Goal: Task Accomplishment & Management: Manage account settings

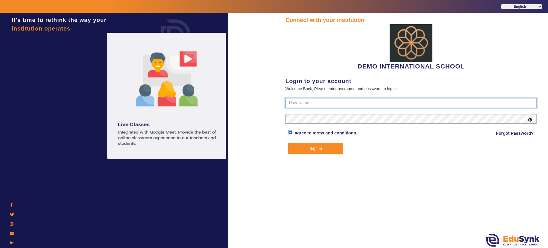
type input "2143224344"
click at [321, 147] on button "Sign In" at bounding box center [315, 149] width 55 height 12
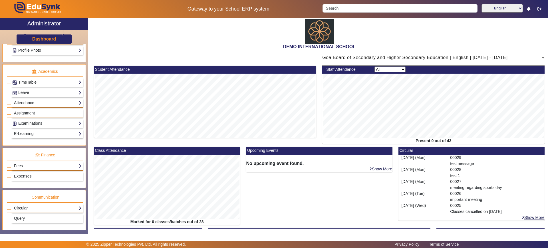
scroll to position [230, 0]
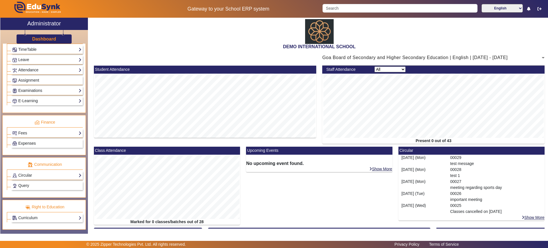
click at [53, 141] on link "Expenses" at bounding box center [46, 143] width 69 height 7
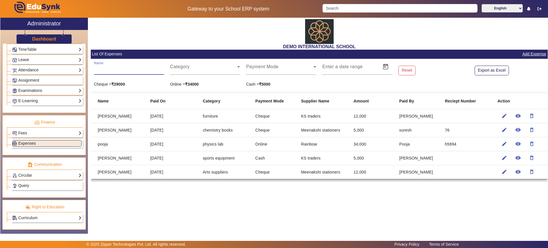
click at [124, 71] on input "Name" at bounding box center [129, 69] width 70 height 7
click at [234, 209] on div "DEMO INTERNATIONAL SCHOOL List Of Expenses Add Expense Name Category Payment Mo…" at bounding box center [318, 123] width 460 height 210
click at [529, 52] on link "Add Expense" at bounding box center [534, 54] width 25 height 7
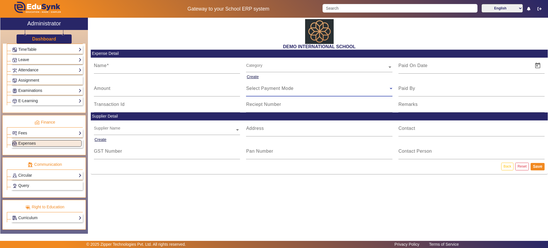
click at [280, 90] on span "Select Payment Mode" at bounding box center [269, 88] width 47 height 5
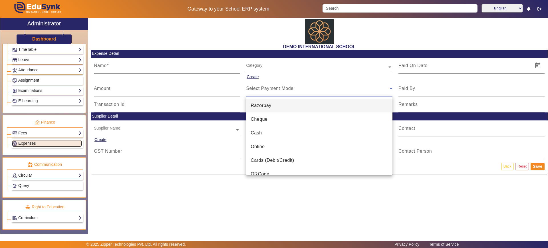
click at [307, 219] on div at bounding box center [274, 124] width 548 height 248
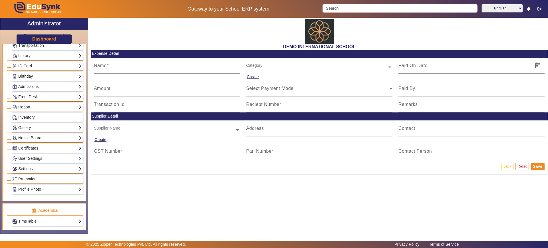
scroll to position [59, 0]
click at [40, 106] on link "Report" at bounding box center [46, 106] width 69 height 7
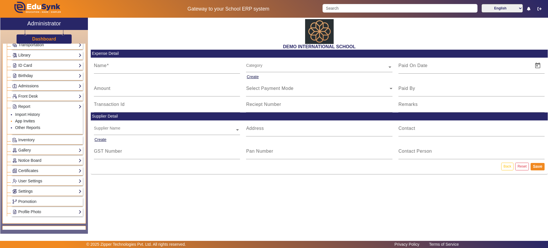
click at [24, 121] on link "App Invites" at bounding box center [25, 121] width 20 height 5
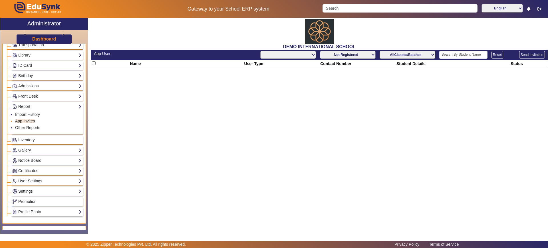
select select "All"
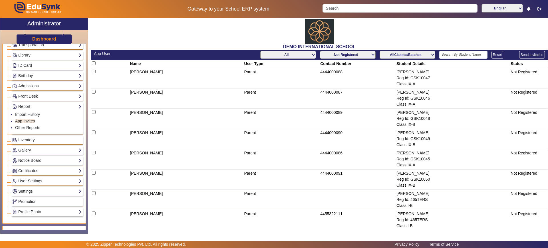
click at [298, 56] on select "All Teacher Parent Driver Support Staff" at bounding box center [288, 55] width 56 height 8
click at [42, 40] on h3 "Dashboard" at bounding box center [44, 38] width 24 height 5
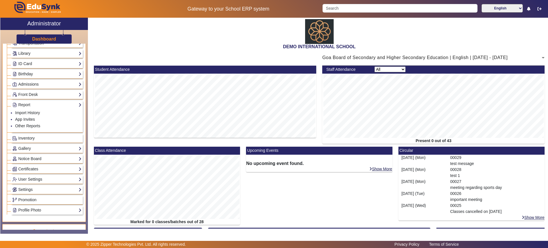
scroll to position [61, 0]
click at [21, 119] on link "App Invites" at bounding box center [25, 118] width 20 height 5
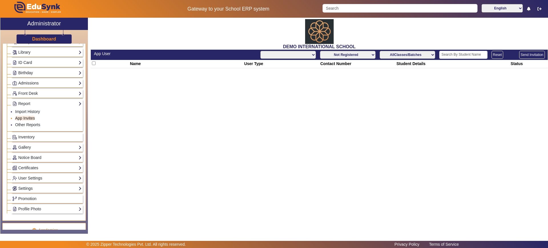
select select "All"
